Goal: Task Accomplishment & Management: Manage account settings

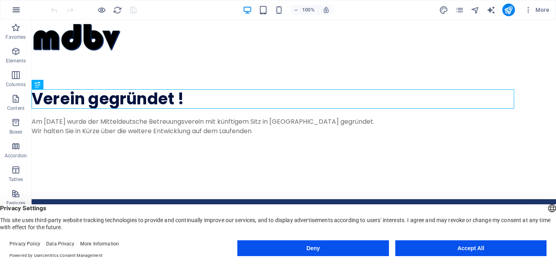
click at [15, 13] on icon "button" at bounding box center [15, 9] width 9 height 9
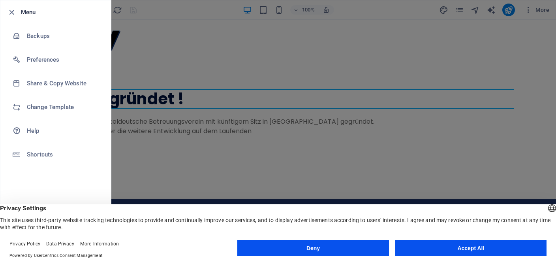
click at [5, 8] on li "Menu" at bounding box center [55, 12] width 111 height 24
click at [13, 13] on icon "button" at bounding box center [11, 12] width 9 height 9
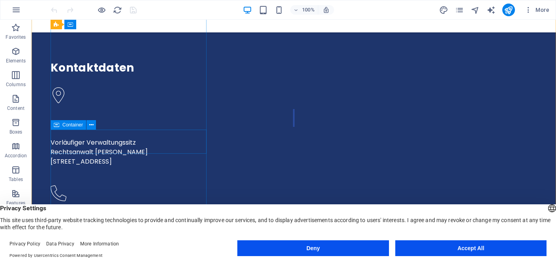
scroll to position [333, 0]
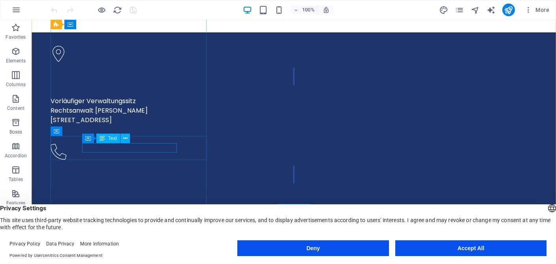
click at [110, 141] on span "Text" at bounding box center [112, 138] width 9 height 5
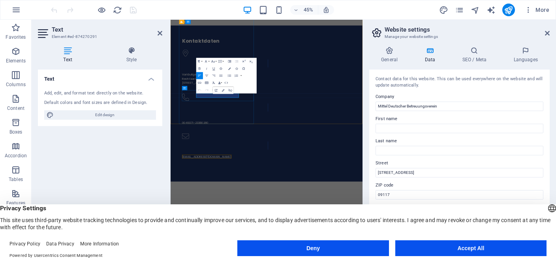
click at [226, 85] on icon "button" at bounding box center [226, 83] width 4 height 4
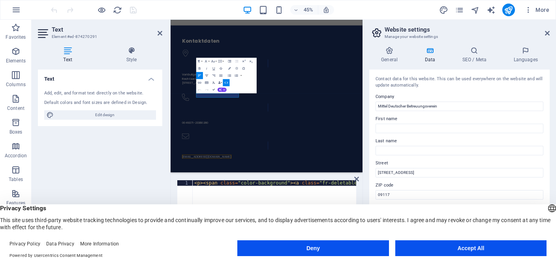
click at [107, 126] on div "Text Add, edit, and format text directly on the website. Default colors and fon…" at bounding box center [100, 157] width 124 height 175
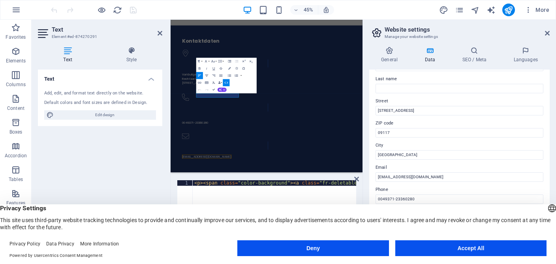
scroll to position [73, 0]
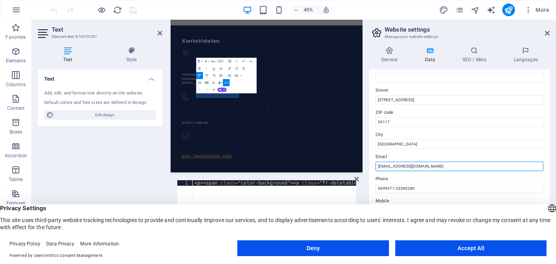
click at [439, 167] on input "info@delegado-betreuung.de" at bounding box center [460, 166] width 168 height 9
type input "info@mdbv.de"
click at [444, 248] on button "Accept All" at bounding box center [471, 248] width 151 height 16
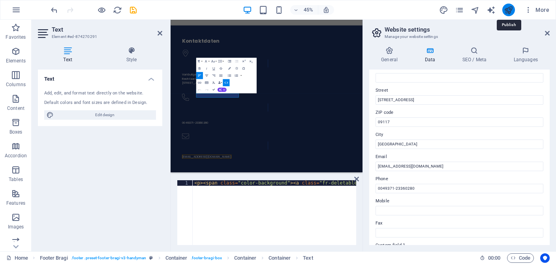
click at [506, 7] on icon "publish" at bounding box center [508, 10] width 9 height 9
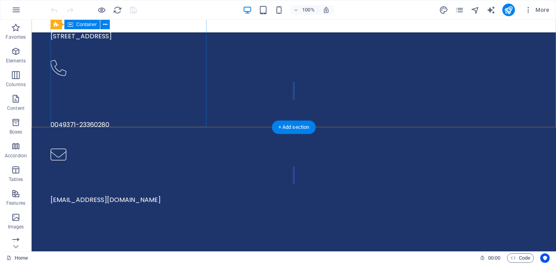
scroll to position [576, 0]
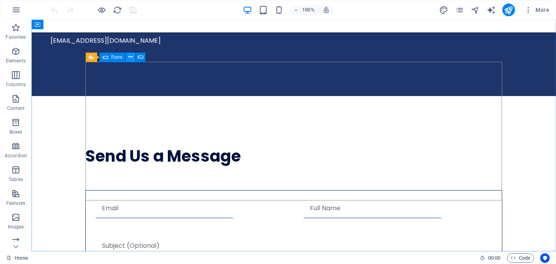
click at [129, 57] on icon at bounding box center [130, 57] width 4 height 8
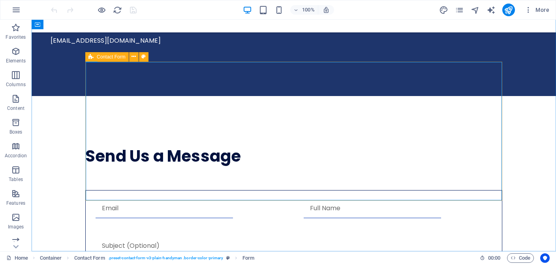
click at [96, 57] on div "Contact Form" at bounding box center [106, 56] width 43 height 9
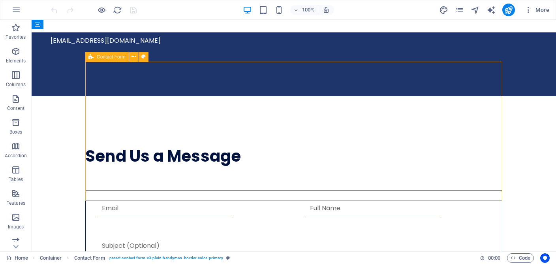
click at [96, 57] on div "Contact Form" at bounding box center [106, 56] width 43 height 9
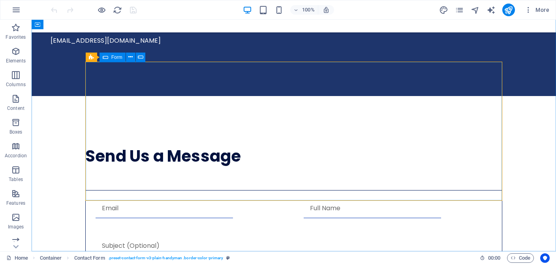
click at [113, 58] on span "Form" at bounding box center [116, 57] width 11 height 5
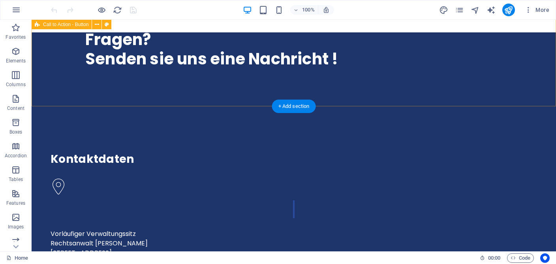
scroll to position [0, 0]
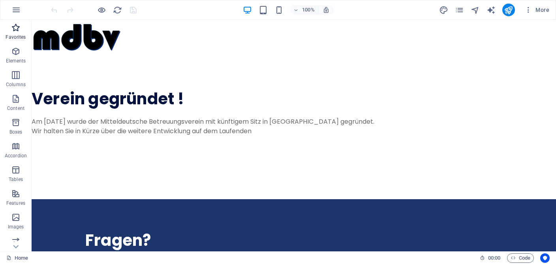
click at [13, 28] on icon "button" at bounding box center [15, 27] width 9 height 9
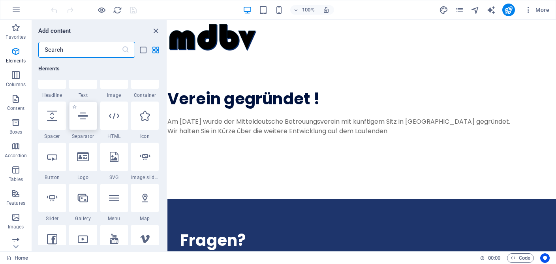
scroll to position [146, 0]
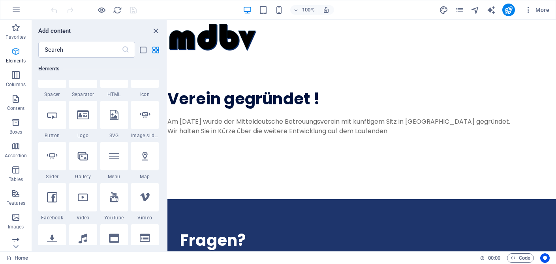
click at [19, 52] on icon "button" at bounding box center [15, 51] width 9 height 9
click at [15, 28] on icon "button" at bounding box center [15, 27] width 9 height 9
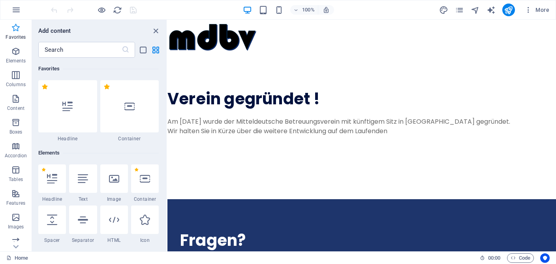
scroll to position [0, 0]
click at [15, 97] on icon "button" at bounding box center [15, 98] width 9 height 9
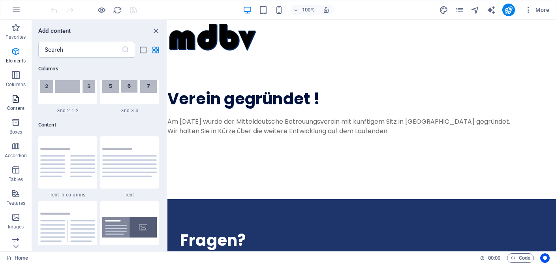
scroll to position [1382, 0]
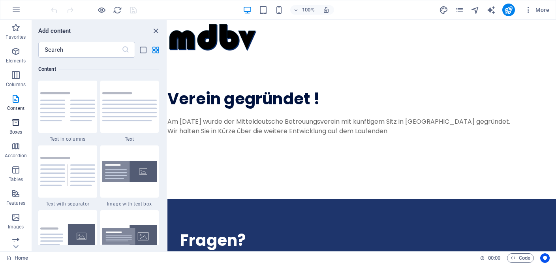
click at [20, 129] on span "Boxes" at bounding box center [16, 127] width 32 height 19
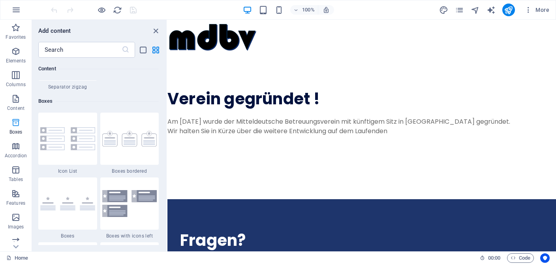
scroll to position [2179, 0]
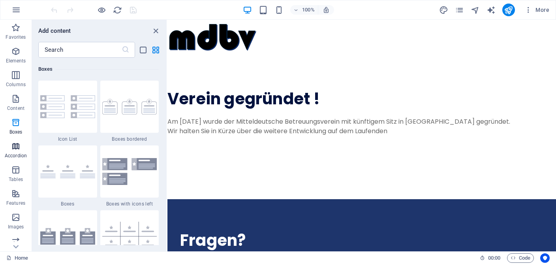
click at [18, 146] on icon "button" at bounding box center [15, 145] width 9 height 9
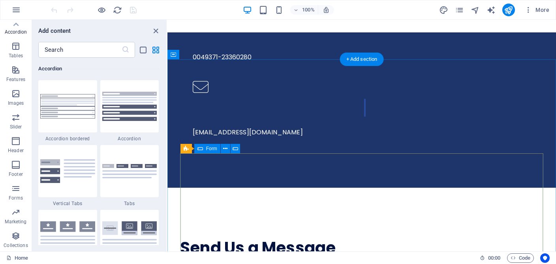
scroll to position [501, 0]
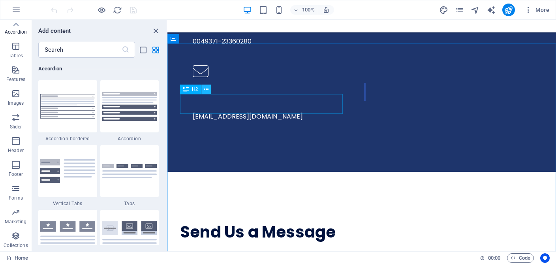
click at [206, 89] on icon at bounding box center [206, 89] width 4 height 8
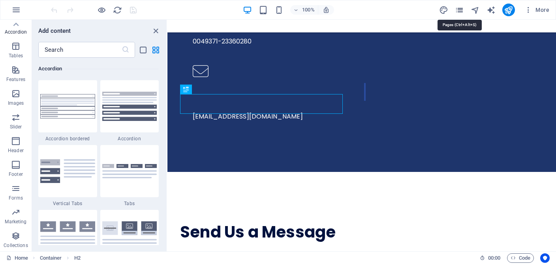
click at [462, 10] on icon "pages" at bounding box center [459, 10] width 9 height 9
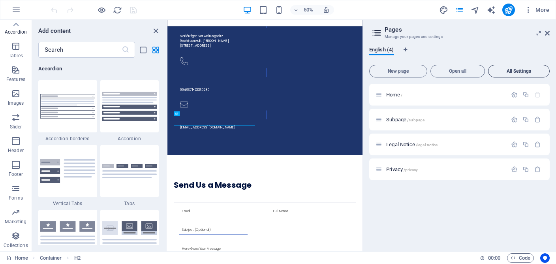
click at [507, 69] on span "All Settings" at bounding box center [519, 71] width 55 height 5
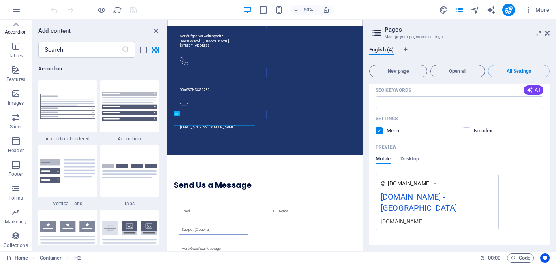
scroll to position [0, 0]
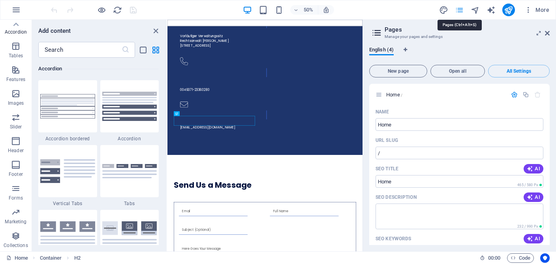
click at [460, 10] on icon "pages" at bounding box center [459, 10] width 9 height 9
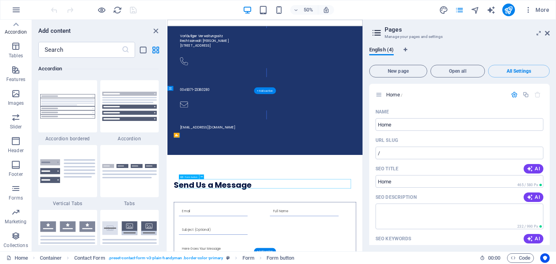
click at [15, 25] on icon at bounding box center [16, 25] width 6 height 4
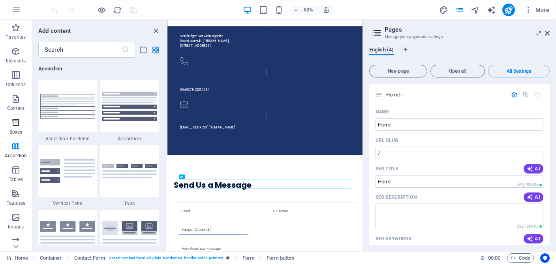
click at [16, 124] on icon "button" at bounding box center [15, 122] width 9 height 9
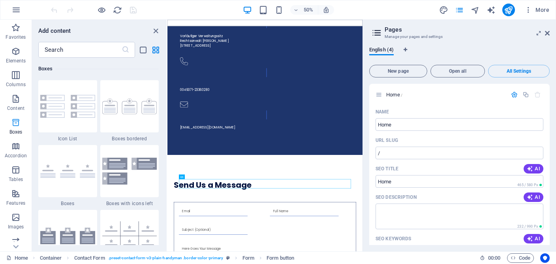
scroll to position [2180, 0]
click at [190, 136] on span "Form" at bounding box center [190, 135] width 6 height 2
click at [187, 134] on div "Form" at bounding box center [187, 135] width 13 height 5
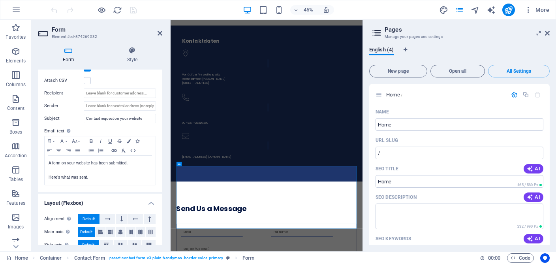
scroll to position [192, 0]
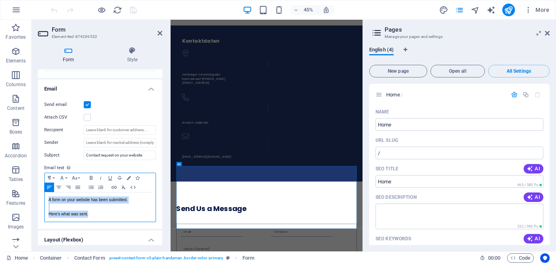
drag, startPoint x: 48, startPoint y: 198, endPoint x: 99, endPoint y: 215, distance: 53.9
click at [99, 215] on div "A form on your website has been submitted. Here's what was sent." at bounding box center [100, 206] width 111 height 29
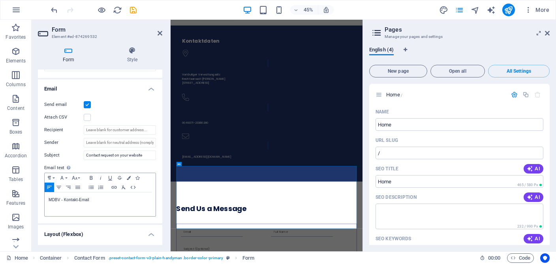
click at [144, 104] on div "Send email" at bounding box center [100, 104] width 112 height 9
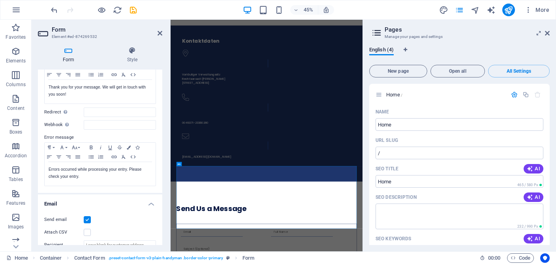
scroll to position [0, 0]
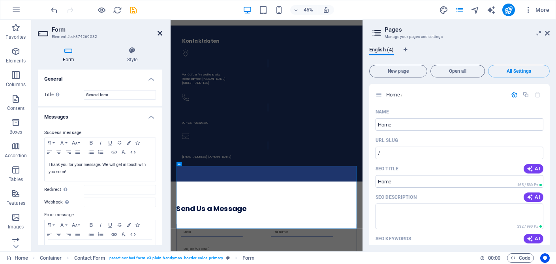
click at [159, 33] on icon at bounding box center [160, 33] width 5 height 6
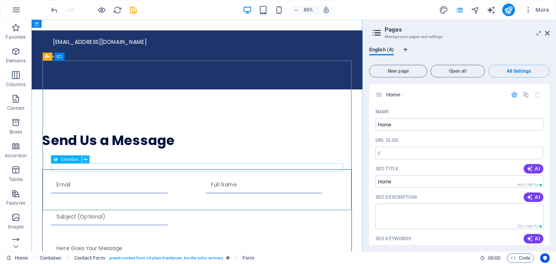
click at [85, 160] on icon at bounding box center [86, 159] width 4 height 7
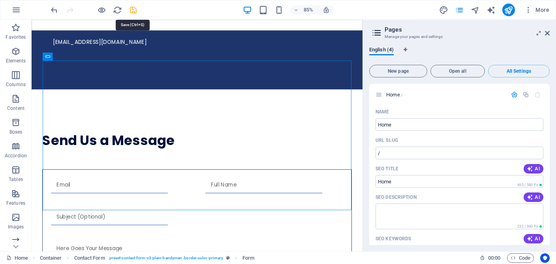
click at [134, 11] on icon "save" at bounding box center [133, 10] width 9 height 9
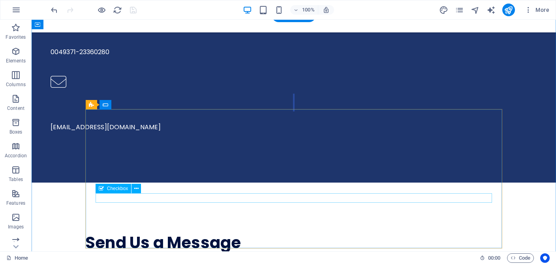
scroll to position [529, 0]
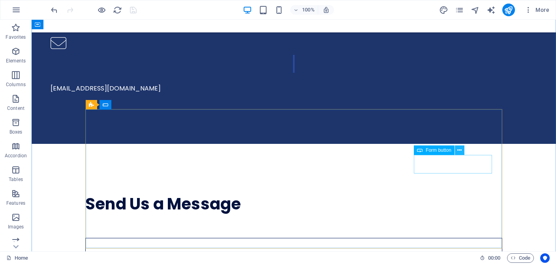
click at [458, 150] on icon at bounding box center [460, 150] width 4 height 8
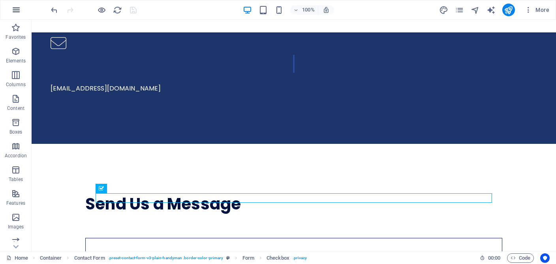
click at [20, 10] on icon "button" at bounding box center [15, 9] width 9 height 9
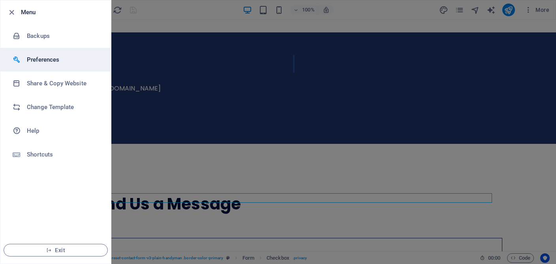
click at [47, 59] on h6 "Preferences" at bounding box center [63, 59] width 73 height 9
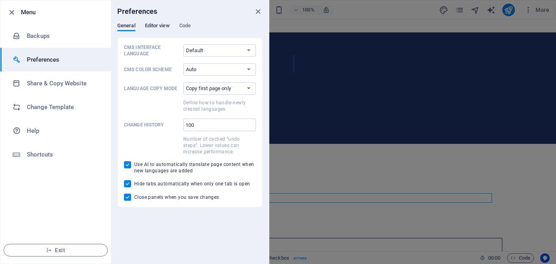
click at [157, 26] on span "Editor view" at bounding box center [157, 26] width 25 height 11
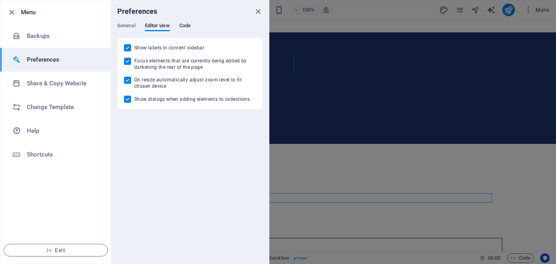
click at [183, 24] on span "Code" at bounding box center [184, 26] width 11 height 11
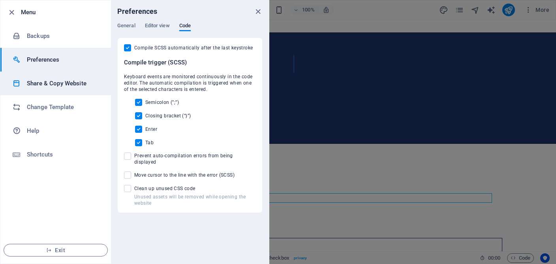
click at [59, 81] on h6 "Share & Copy Website" at bounding box center [63, 83] width 73 height 9
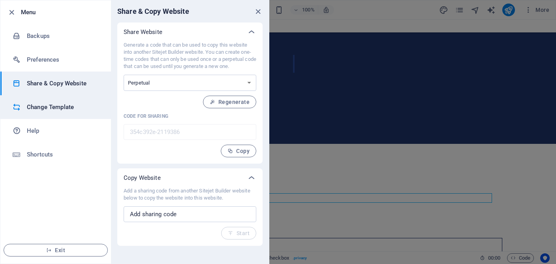
click at [61, 107] on h6 "Change Template" at bounding box center [63, 106] width 73 height 9
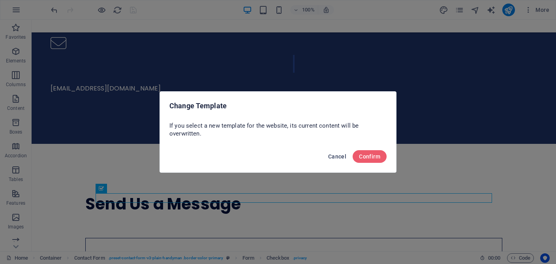
click at [331, 157] on span "Cancel" at bounding box center [337, 156] width 18 height 6
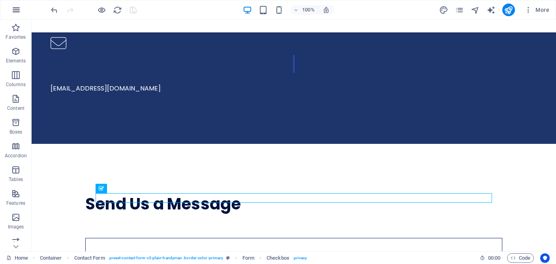
click at [19, 13] on icon "button" at bounding box center [15, 9] width 9 height 9
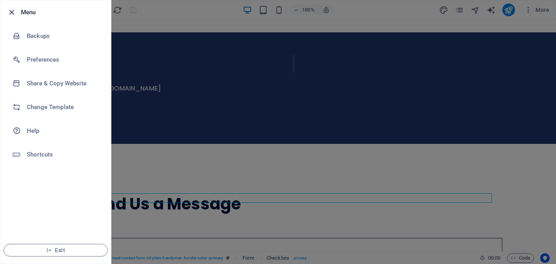
click at [10, 12] on icon "button" at bounding box center [11, 12] width 9 height 9
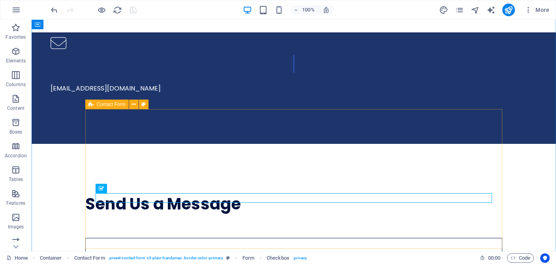
click at [93, 105] on icon at bounding box center [91, 104] width 5 height 9
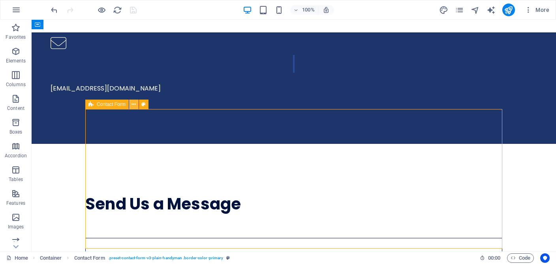
click at [135, 105] on icon at bounding box center [134, 104] width 4 height 8
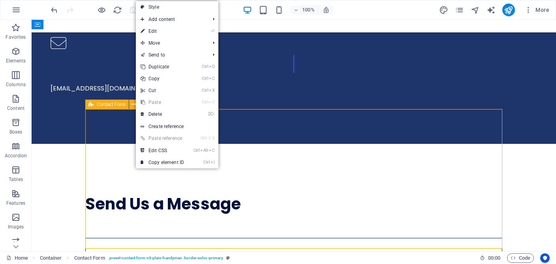
click at [112, 106] on span "Contact Form" at bounding box center [111, 104] width 29 height 5
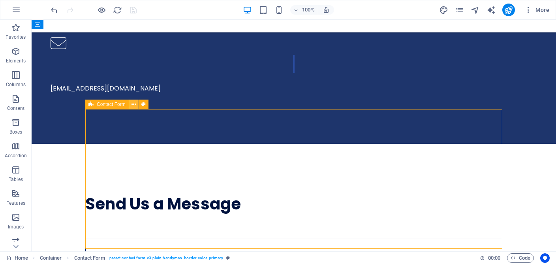
click at [135, 106] on icon at bounding box center [134, 104] width 4 height 8
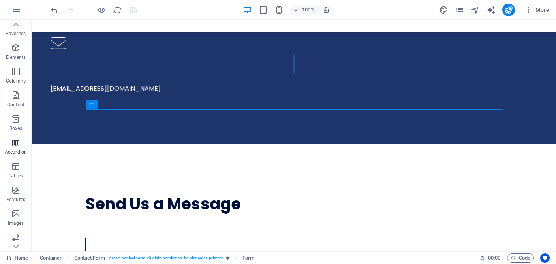
scroll to position [0, 0]
click at [330, 10] on span "button" at bounding box center [326, 9] width 9 height 7
click at [529, 13] on icon "button" at bounding box center [529, 10] width 8 height 8
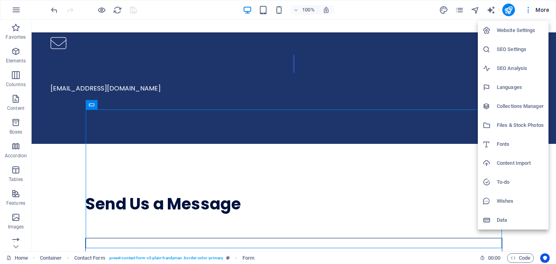
click at [522, 32] on h6 "Website Settings" at bounding box center [520, 30] width 47 height 9
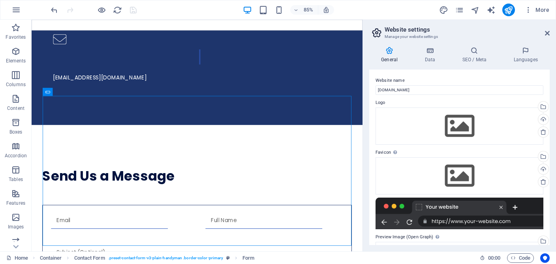
scroll to position [36, 0]
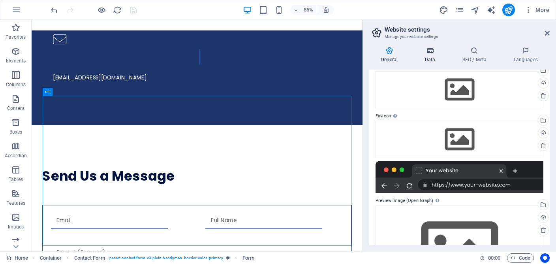
click at [430, 53] on icon at bounding box center [430, 51] width 34 height 8
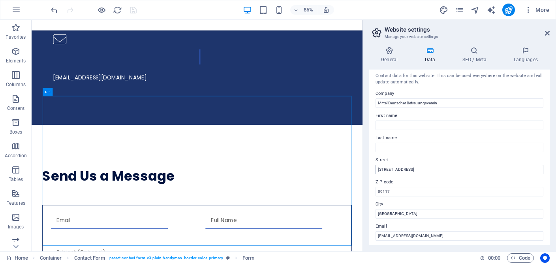
scroll to position [0, 0]
click at [473, 53] on icon at bounding box center [474, 51] width 48 height 8
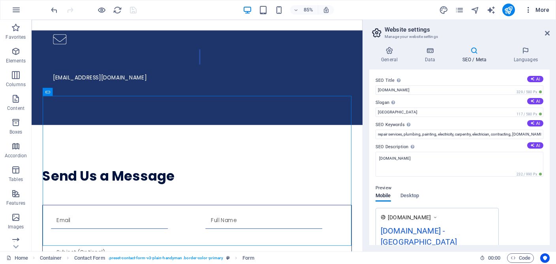
click at [542, 10] on span "More" at bounding box center [537, 10] width 25 height 8
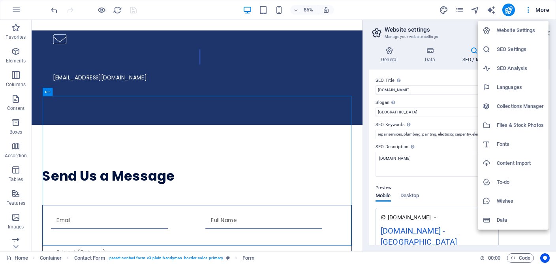
click at [507, 223] on h6 "Data" at bounding box center [520, 219] width 47 height 9
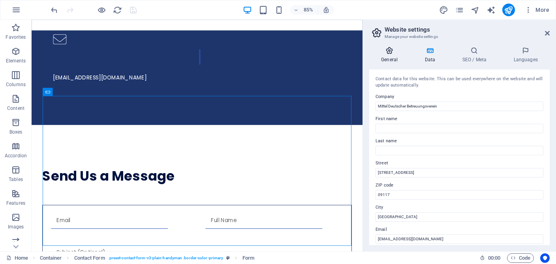
click at [388, 55] on h4 "General" at bounding box center [390, 55] width 43 height 17
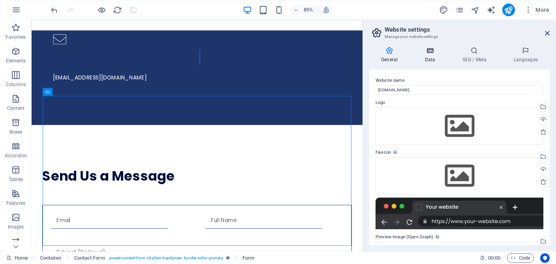
click at [430, 54] on icon at bounding box center [430, 51] width 34 height 8
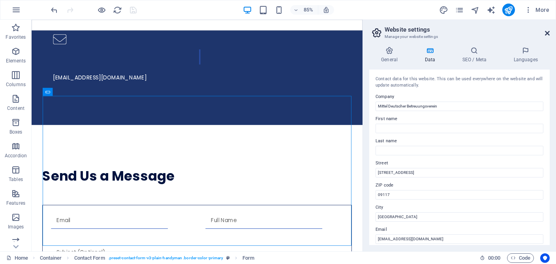
click at [547, 31] on icon at bounding box center [547, 33] width 5 height 6
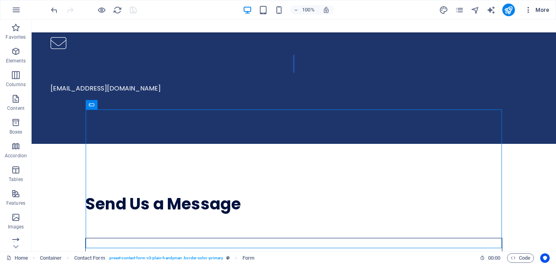
click at [543, 11] on span "More" at bounding box center [537, 10] width 25 height 8
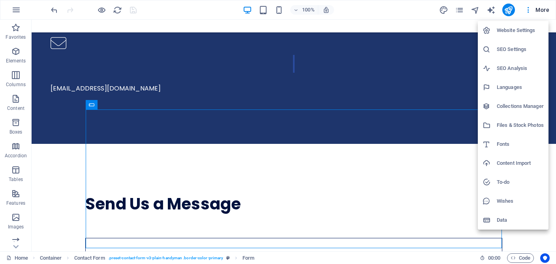
click at [524, 48] on h6 "SEO Settings" at bounding box center [520, 49] width 47 height 9
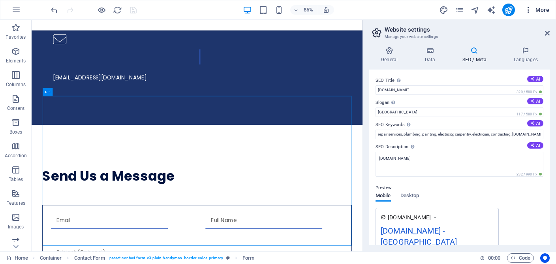
click at [536, 8] on span "More" at bounding box center [537, 10] width 25 height 8
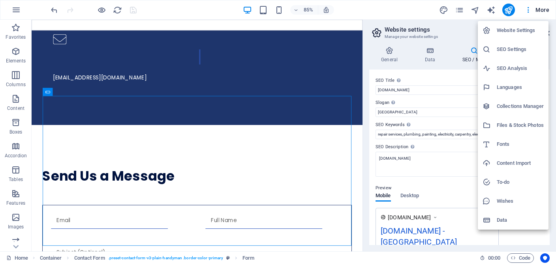
click at [85, 43] on div at bounding box center [278, 132] width 556 height 264
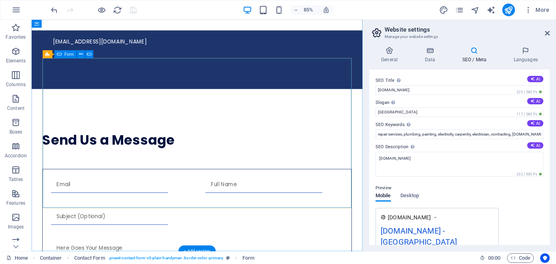
scroll to position [573, 0]
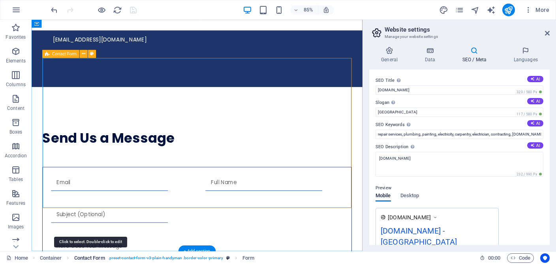
click at [95, 258] on span "Contact Form" at bounding box center [89, 257] width 31 height 9
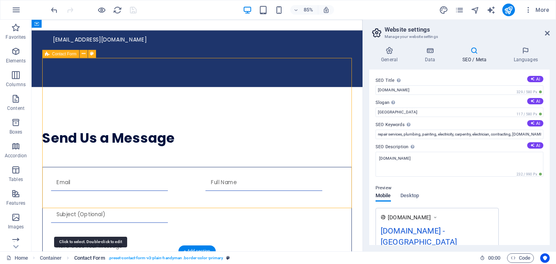
click at [96, 258] on span "Contact Form" at bounding box center [89, 257] width 31 height 9
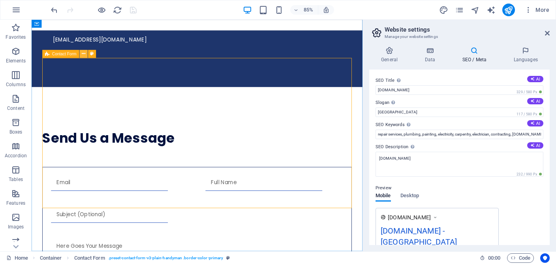
click at [85, 55] on icon at bounding box center [84, 54] width 4 height 7
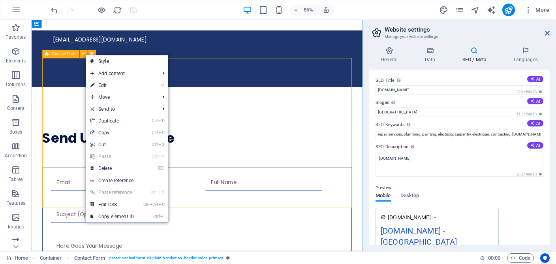
click at [57, 56] on span "Contact Form" at bounding box center [64, 54] width 24 height 4
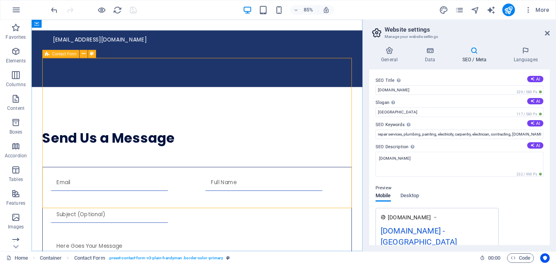
click at [59, 56] on span "Contact Form" at bounding box center [64, 54] width 24 height 4
click at [47, 55] on icon at bounding box center [47, 54] width 4 height 8
click at [64, 56] on span "Contact Form" at bounding box center [64, 54] width 24 height 4
click at [78, 125] on span "Form button" at bounding box center [72, 124] width 22 height 4
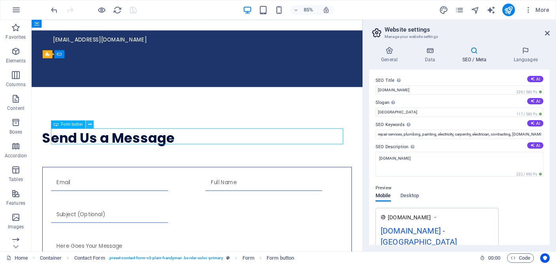
click at [90, 126] on icon at bounding box center [90, 124] width 4 height 7
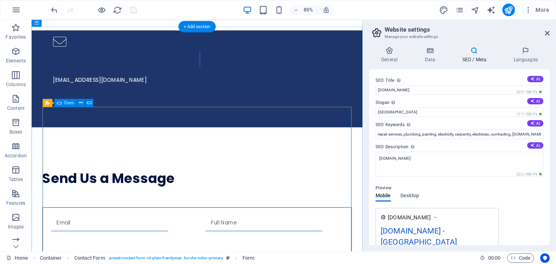
scroll to position [490, 0]
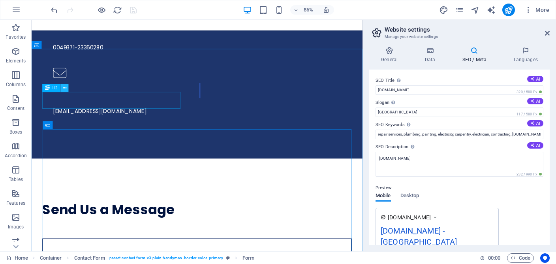
click at [64, 87] on icon at bounding box center [65, 88] width 4 height 7
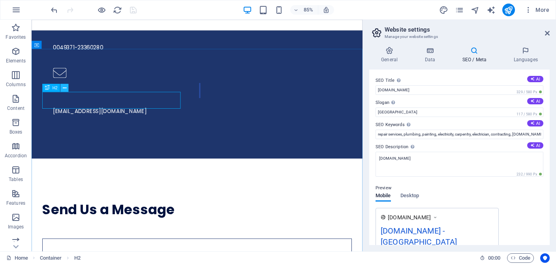
click at [65, 87] on icon at bounding box center [65, 88] width 4 height 7
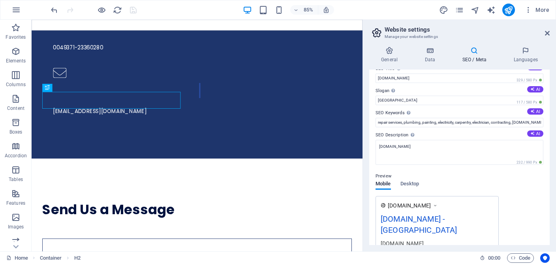
scroll to position [0, 0]
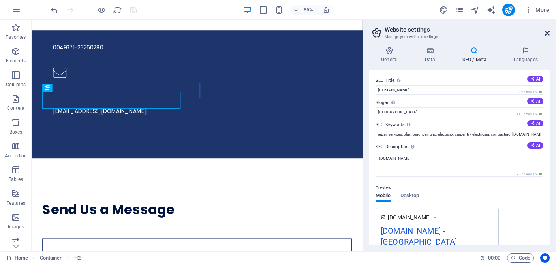
click at [546, 35] on icon at bounding box center [547, 33] width 5 height 6
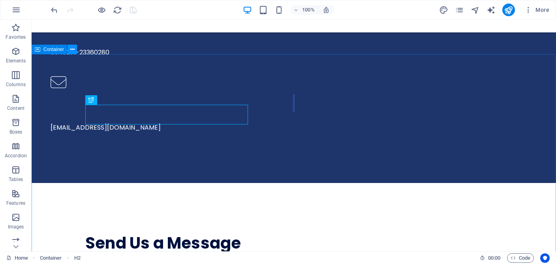
click at [72, 52] on icon at bounding box center [72, 49] width 4 height 8
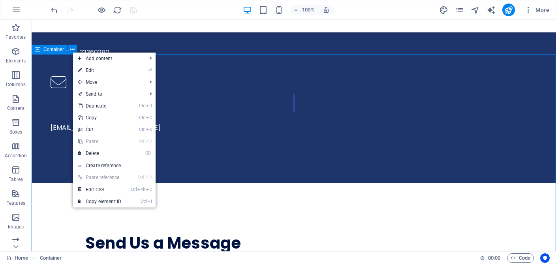
click at [52, 51] on span "Container" at bounding box center [53, 49] width 21 height 5
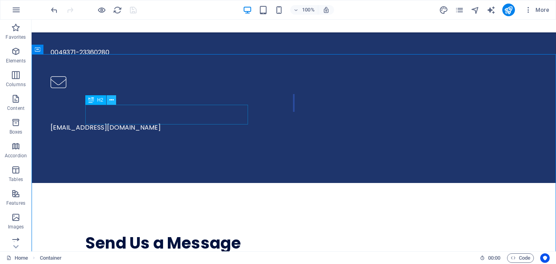
click at [113, 101] on icon at bounding box center [111, 100] width 4 height 8
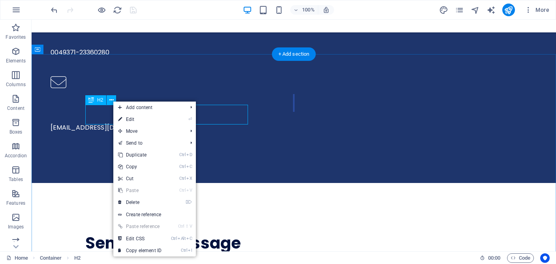
click at [95, 234] on div "Send Us a Message" at bounding box center [293, 244] width 417 height 20
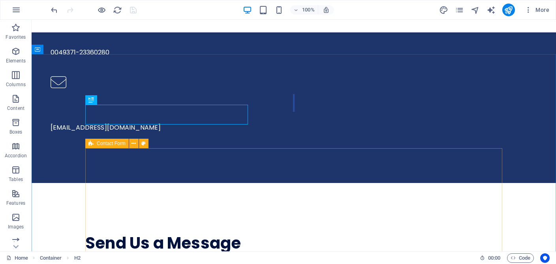
click at [91, 148] on icon at bounding box center [91, 143] width 5 height 9
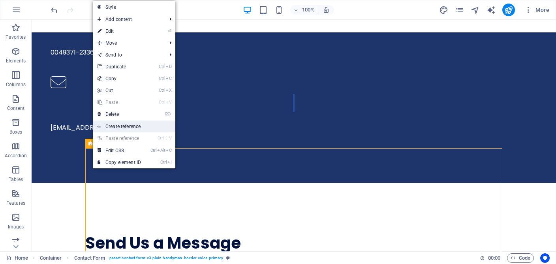
click at [126, 126] on link "Create reference" at bounding box center [134, 127] width 83 height 12
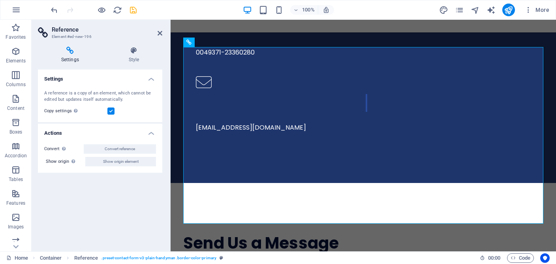
scroll to position [768, 0]
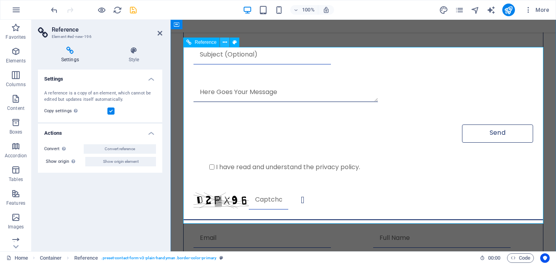
click at [223, 43] on icon at bounding box center [225, 42] width 4 height 8
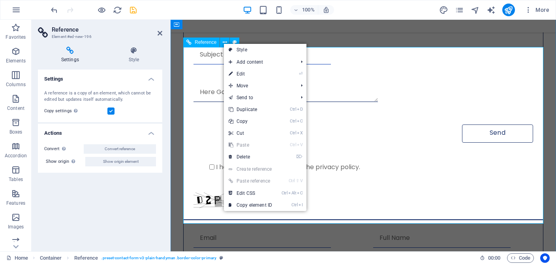
click at [202, 42] on span "Reference" at bounding box center [206, 42] width 22 height 5
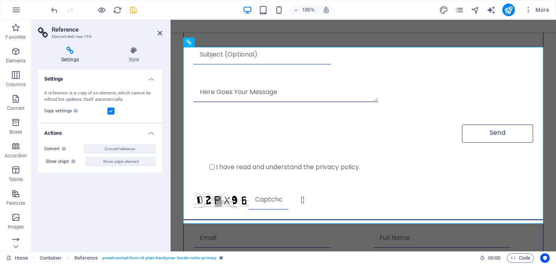
click at [126, 205] on div "Settings A reference is a copy of an element, which cannot be edited but update…" at bounding box center [100, 157] width 124 height 175
click at [53, 7] on icon "undo" at bounding box center [54, 10] width 9 height 9
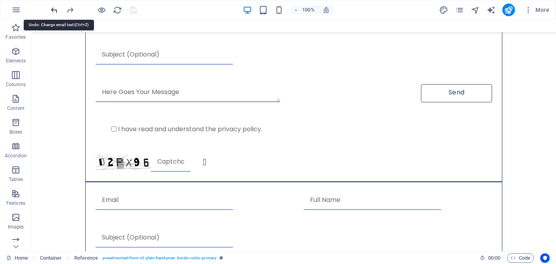
scroll to position [576, 0]
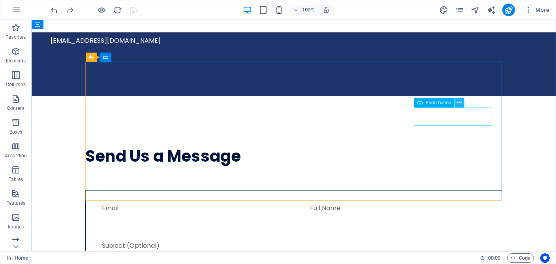
click at [458, 102] on button at bounding box center [459, 102] width 9 height 9
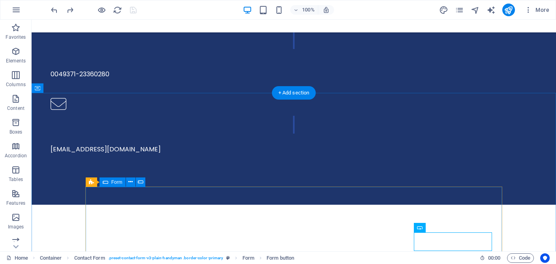
scroll to position [451, 0]
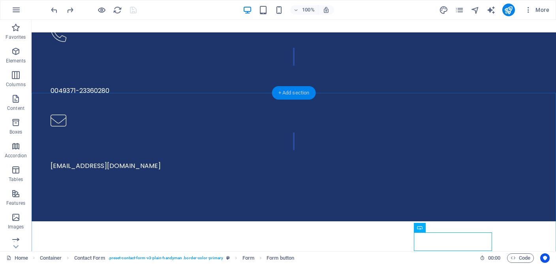
click at [292, 94] on div "+ Add section" at bounding box center [294, 92] width 44 height 13
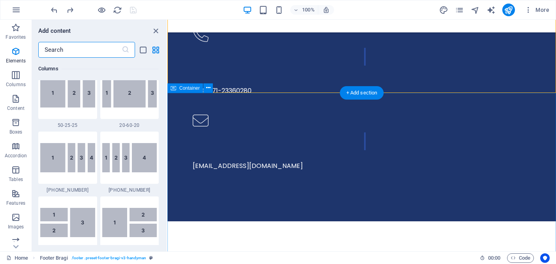
scroll to position [1382, 0]
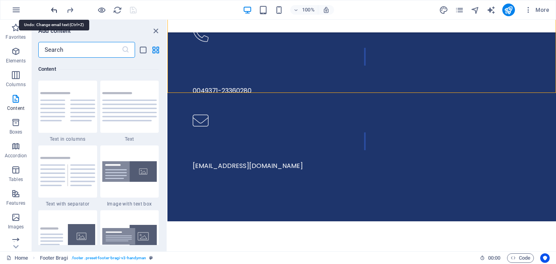
click at [54, 10] on icon "undo" at bounding box center [54, 10] width 9 height 9
click at [54, 8] on icon "undo" at bounding box center [54, 10] width 9 height 9
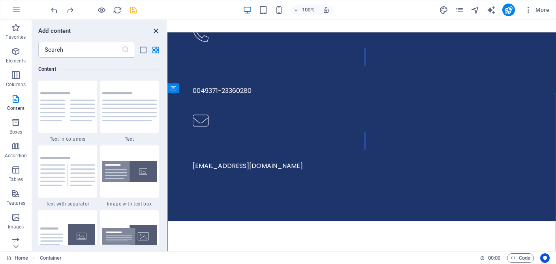
click at [154, 29] on icon "close panel" at bounding box center [155, 30] width 9 height 9
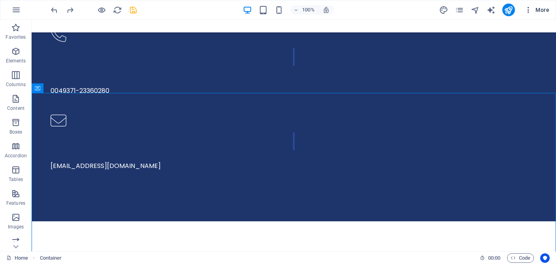
click at [538, 10] on span "More" at bounding box center [537, 10] width 25 height 8
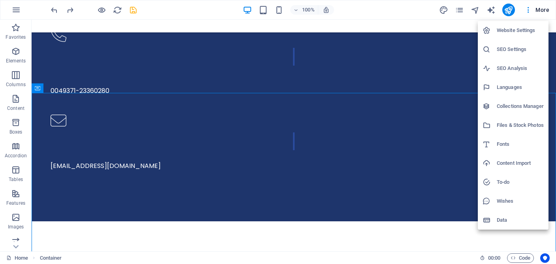
click at [529, 8] on div at bounding box center [278, 132] width 556 height 264
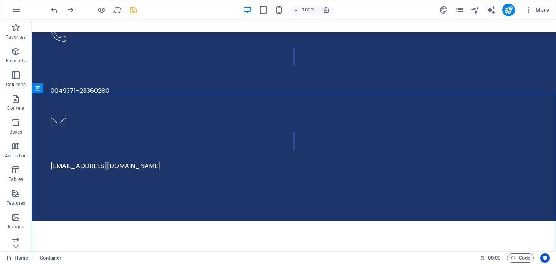
click at [529, 8] on icon "button" at bounding box center [529, 10] width 8 height 8
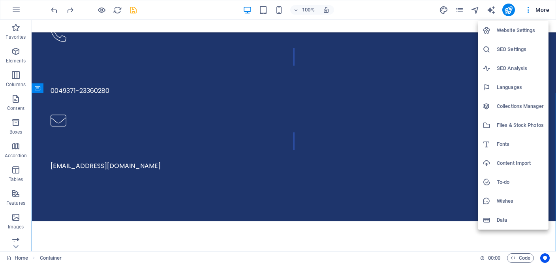
click at [529, 8] on div at bounding box center [278, 132] width 556 height 264
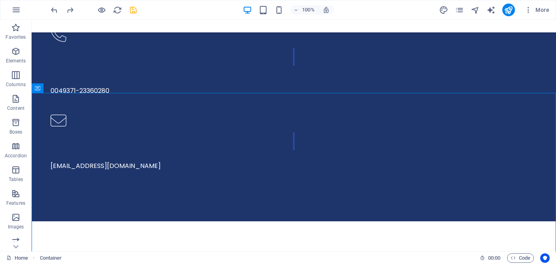
click at [529, 8] on icon "button" at bounding box center [529, 10] width 8 height 8
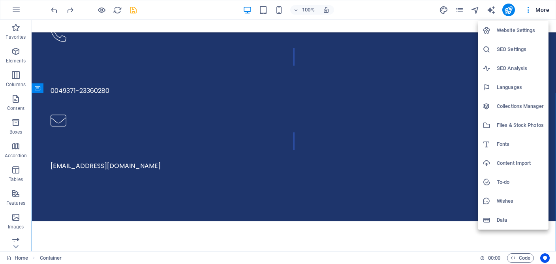
click at [100, 11] on div at bounding box center [278, 132] width 556 height 264
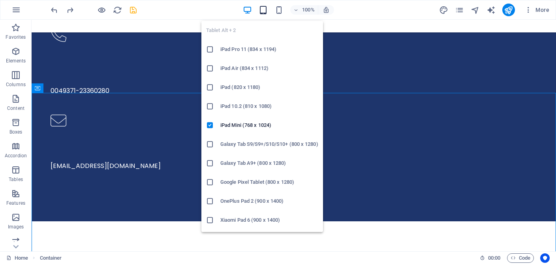
click at [262, 9] on icon "button" at bounding box center [263, 10] width 9 height 9
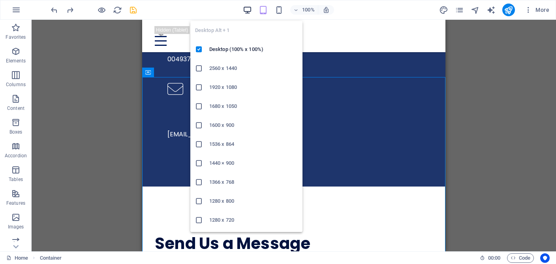
click at [248, 10] on icon "button" at bounding box center [247, 10] width 9 height 9
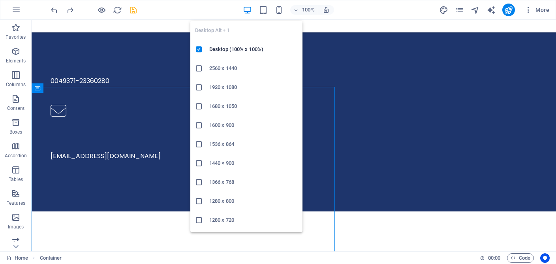
scroll to position [451, 0]
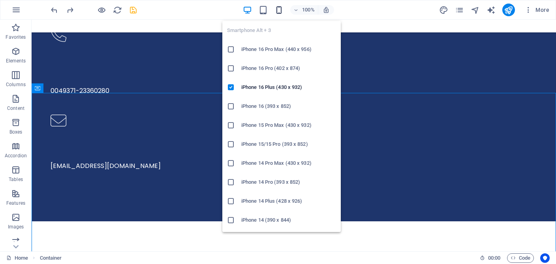
click at [279, 9] on icon "button" at bounding box center [279, 10] width 9 height 9
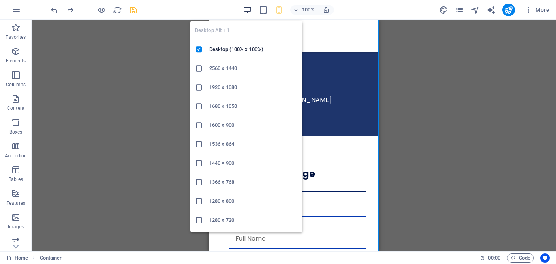
click at [251, 9] on icon "button" at bounding box center [247, 10] width 9 height 9
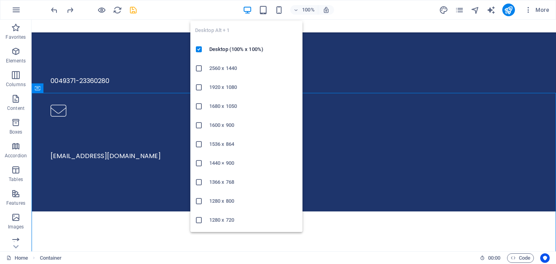
scroll to position [451, 0]
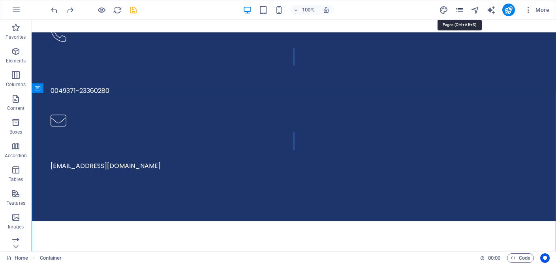
click at [462, 13] on icon "pages" at bounding box center [459, 10] width 9 height 9
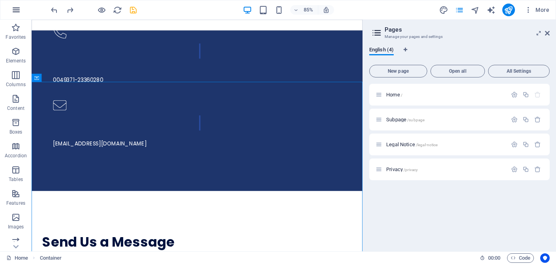
click at [13, 12] on icon "button" at bounding box center [15, 9] width 9 height 9
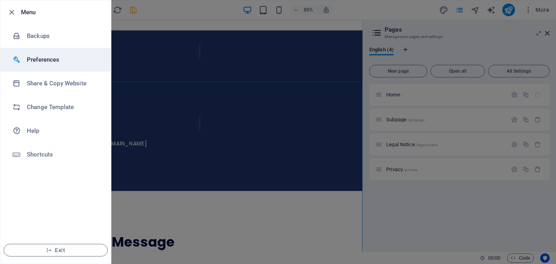
click at [32, 60] on h6 "Preferences" at bounding box center [63, 59] width 73 height 9
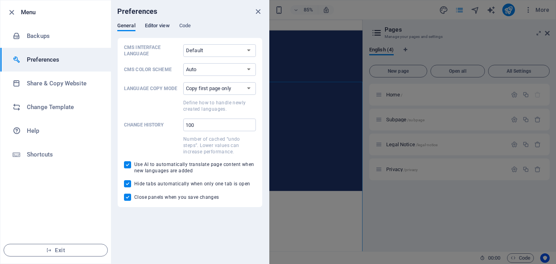
click at [161, 24] on span "Editor view" at bounding box center [157, 26] width 25 height 11
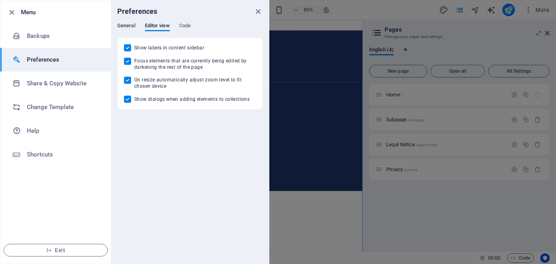
click at [123, 26] on span "General" at bounding box center [126, 26] width 18 height 11
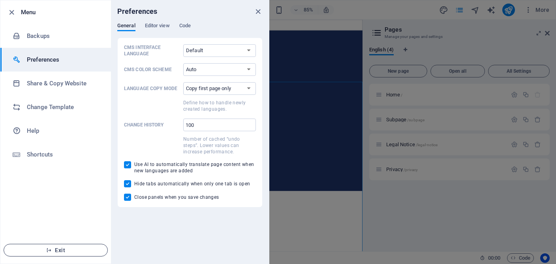
click at [66, 252] on span "Exit" at bounding box center [55, 250] width 91 height 6
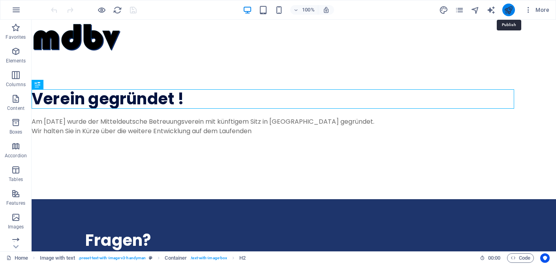
click at [508, 13] on icon "publish" at bounding box center [508, 10] width 9 height 9
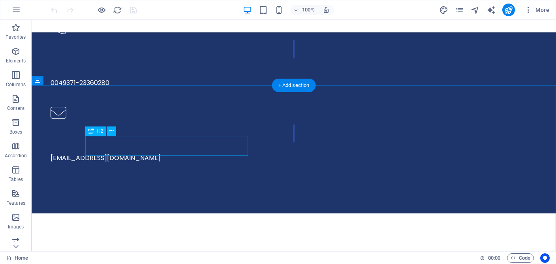
scroll to position [459, 0]
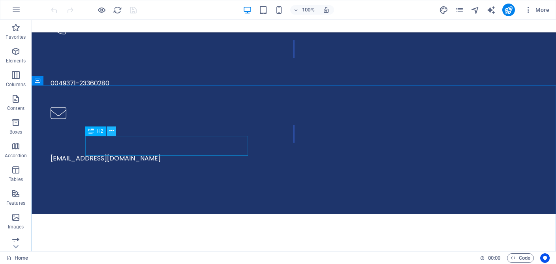
click at [112, 131] on icon at bounding box center [111, 131] width 4 height 8
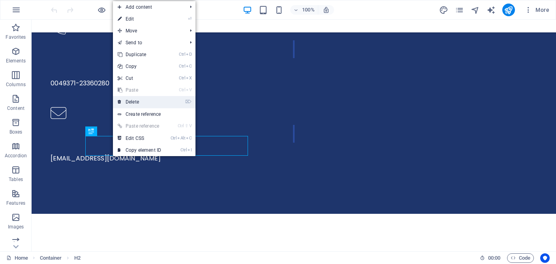
click at [148, 102] on link "⌦ Delete" at bounding box center [139, 102] width 53 height 12
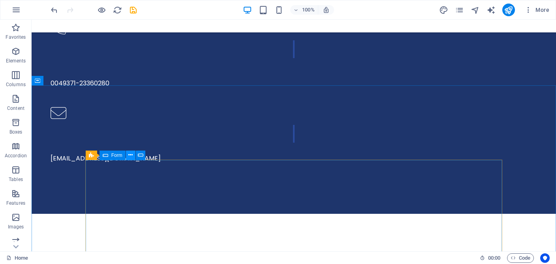
click at [131, 155] on icon at bounding box center [130, 155] width 4 height 8
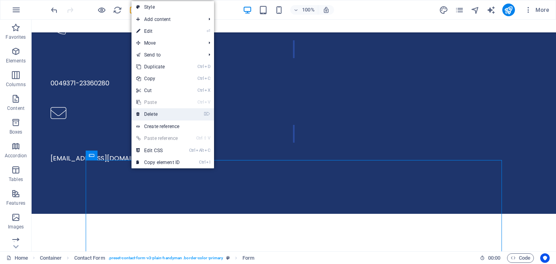
click at [162, 115] on link "⌦ Delete" at bounding box center [158, 114] width 53 height 12
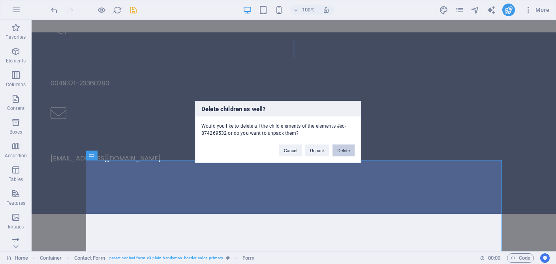
click at [344, 150] on button "Delete" at bounding box center [344, 151] width 22 height 12
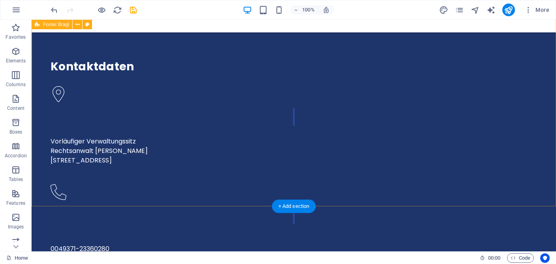
scroll to position [292, 0]
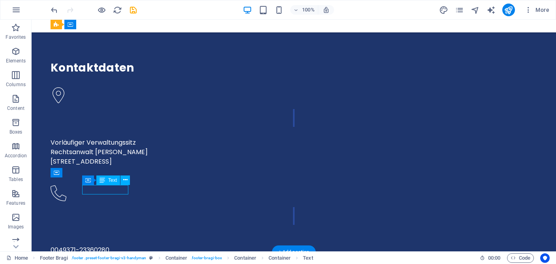
click at [113, 182] on span "Text" at bounding box center [112, 180] width 9 height 5
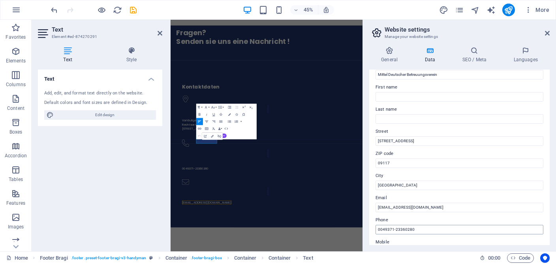
scroll to position [73, 0]
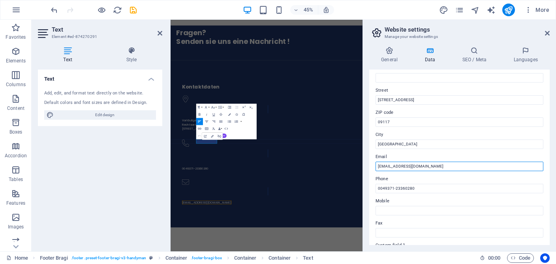
click at [388, 166] on input "info@mdbv.de" at bounding box center [460, 166] width 168 height 9
type input "info(at)[DOMAIN_NAME]"
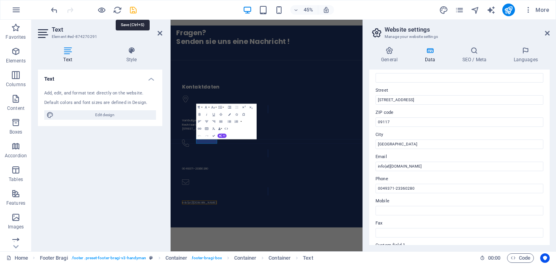
click at [134, 10] on icon "save" at bounding box center [133, 10] width 9 height 9
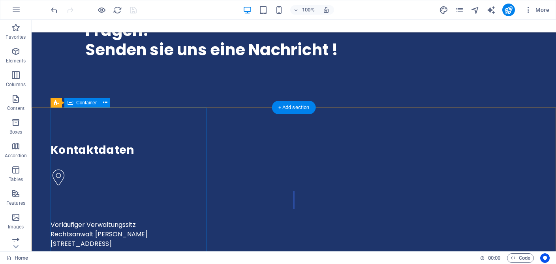
scroll to position [150, 0]
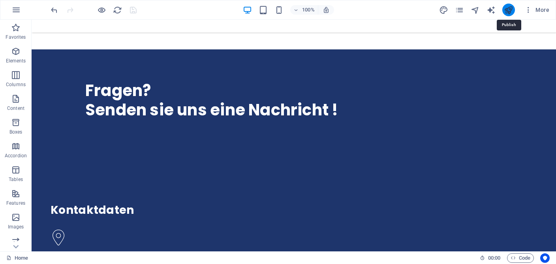
click at [509, 12] on icon "publish" at bounding box center [508, 10] width 9 height 9
